Goal: Task Accomplishment & Management: Manage account settings

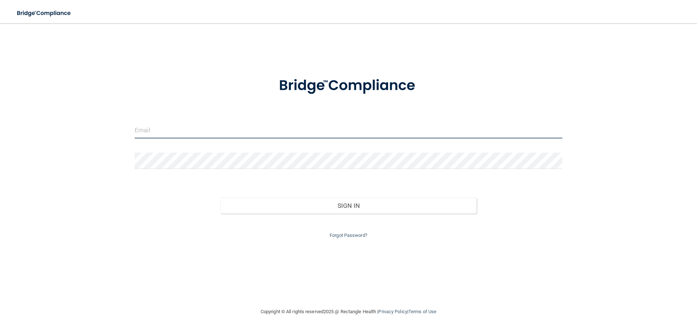
type input "[EMAIL_ADDRESS][DOMAIN_NAME]"
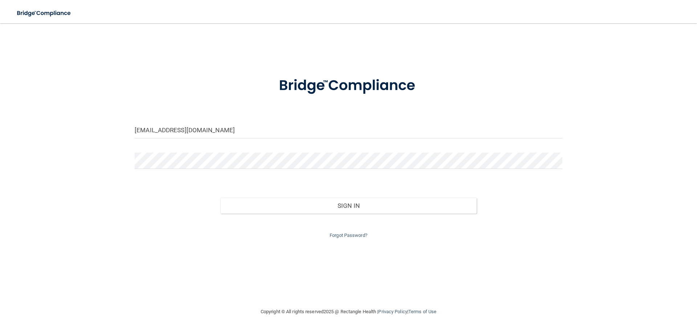
drag, startPoint x: 605, startPoint y: 3, endPoint x: 265, endPoint y: 33, distance: 341.2
click at [265, 33] on div "[EMAIL_ADDRESS][DOMAIN_NAME] Invalid email/password. You don't have permission …" at bounding box center [349, 165] width 668 height 269
click at [329, 92] on img at bounding box center [348, 86] width 169 height 38
click at [329, 91] on img at bounding box center [348, 86] width 169 height 38
click at [507, 21] on nav "Toggle navigation Manage My Enterprise Manage My Location" at bounding box center [348, 11] width 697 height 23
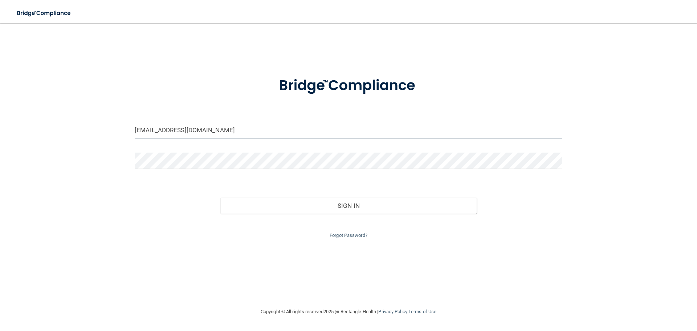
drag, startPoint x: 565, startPoint y: 16, endPoint x: 355, endPoint y: 125, distance: 236.1
click at [355, 125] on input "[EMAIL_ADDRESS][DOMAIN_NAME]" at bounding box center [349, 130] width 428 height 16
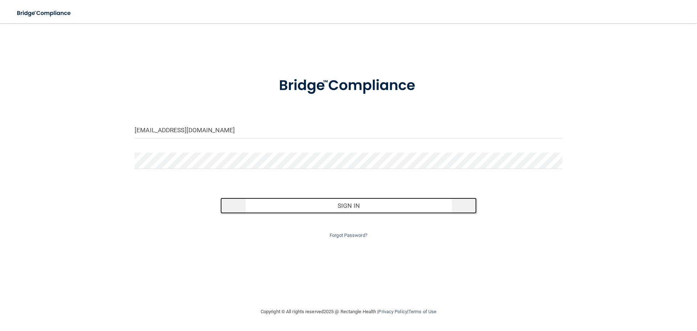
click at [345, 210] on button "Sign In" at bounding box center [348, 206] width 257 height 16
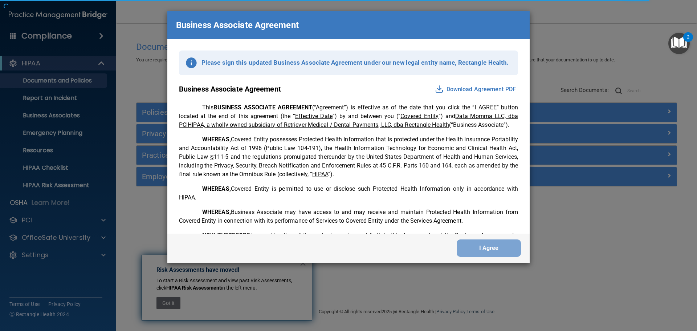
click at [510, 225] on p "WHEREAS, Business Associate may have access to and may receive and maintain Pro…" at bounding box center [348, 216] width 339 height 17
click at [482, 215] on p "WHEREAS, Business Associate may have access to and may receive and maintain Pro…" at bounding box center [348, 216] width 339 height 17
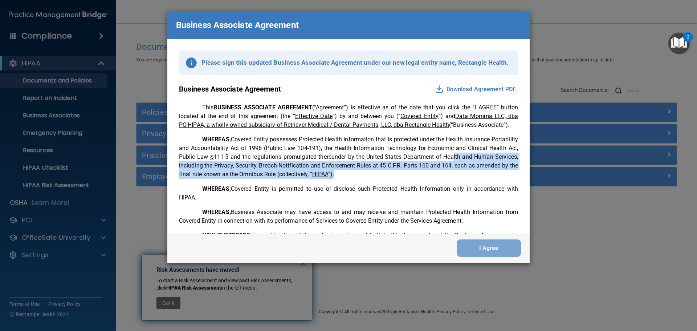
drag, startPoint x: 493, startPoint y: 164, endPoint x: 484, endPoint y: 137, distance: 28.6
click at [488, 151] on p "WHEREAS, Covered Entity possesses Protected Health Information that is protecte…" at bounding box center [348, 157] width 339 height 44
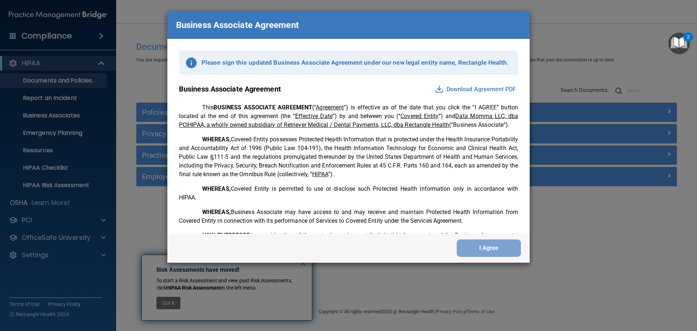
drag, startPoint x: 552, startPoint y: 17, endPoint x: 552, endPoint y: 6, distance: 10.9
click at [552, 7] on div "Business Associate Agreement Please sign this updated Business Associate Agreem…" at bounding box center [348, 165] width 697 height 331
